Goal: Task Accomplishment & Management: Use online tool/utility

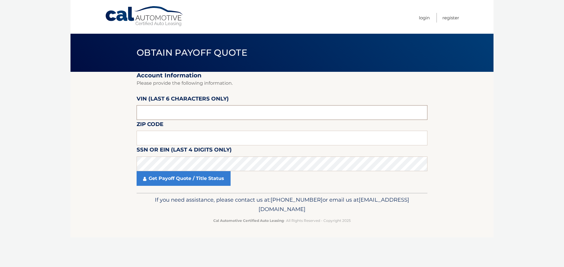
click at [195, 110] on input "text" at bounding box center [282, 112] width 291 height 15
type input "166519"
click at [186, 141] on input "text" at bounding box center [282, 138] width 291 height 15
type input "07080"
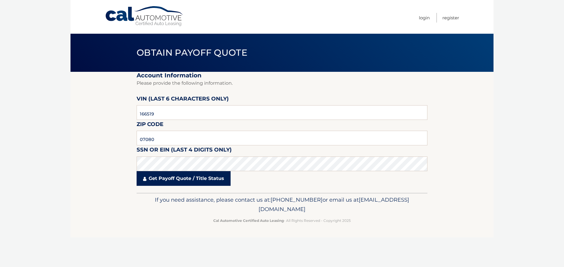
click at [176, 179] on link "Get Payoff Quote / Title Status" at bounding box center [184, 178] width 94 height 15
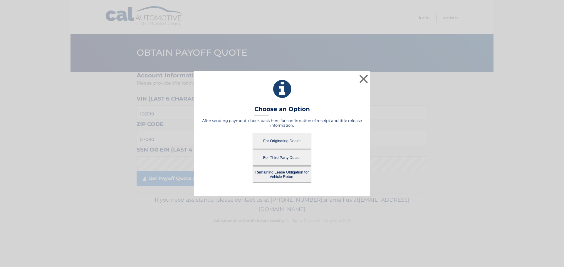
click at [280, 139] on button "For Originating Dealer" at bounding box center [281, 141] width 59 height 16
click at [270, 142] on button "For Originating Dealer" at bounding box center [281, 141] width 59 height 16
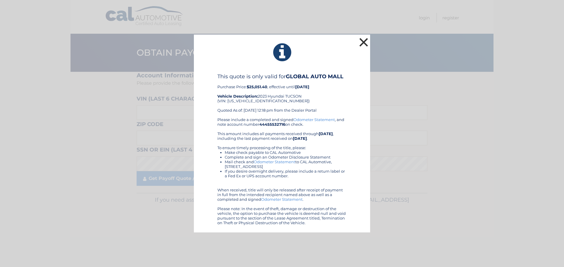
click at [358, 41] on button "×" at bounding box center [364, 42] width 12 height 12
